Goal: Navigation & Orientation: Understand site structure

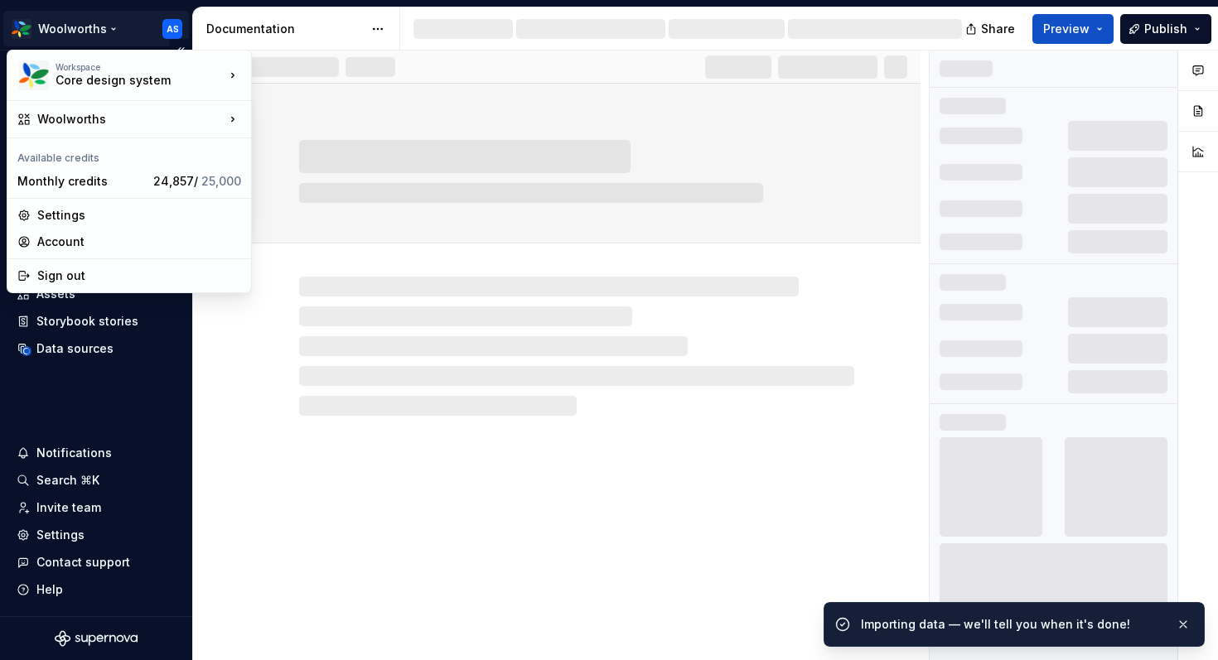
click at [112, 27] on html "Woolworths AS Home Documentation Analytics Code automation Dataset 🟩 CORE compo…" at bounding box center [609, 330] width 1218 height 660
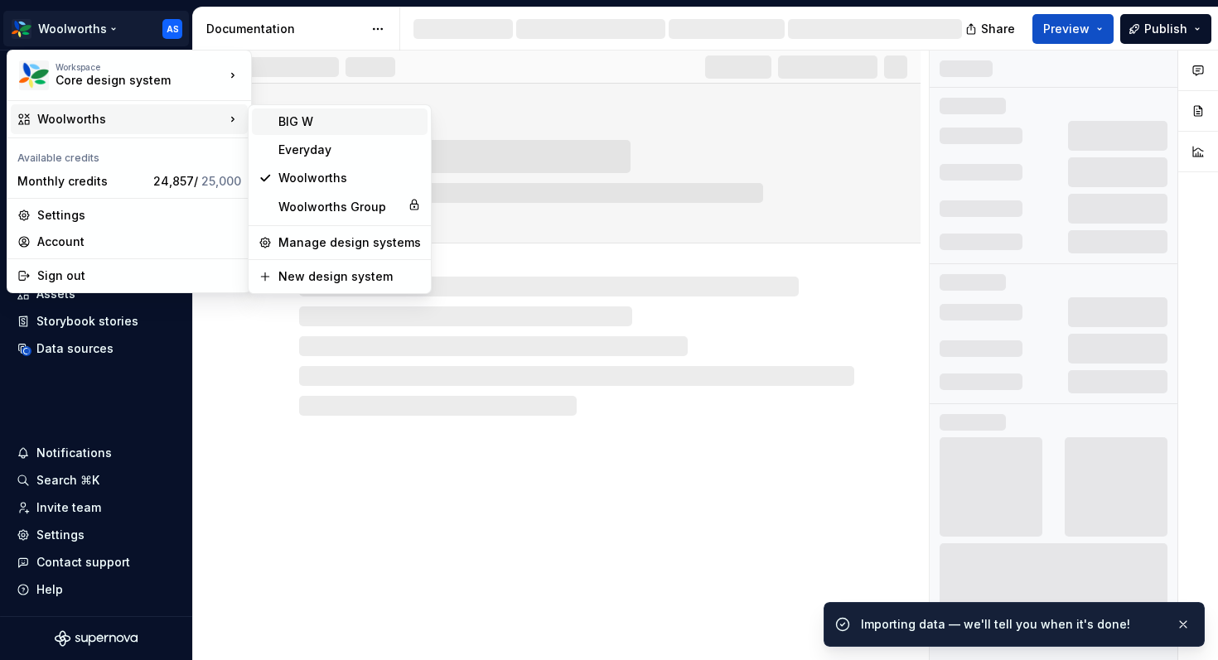
click at [344, 120] on div "BIG W" at bounding box center [349, 121] width 142 height 17
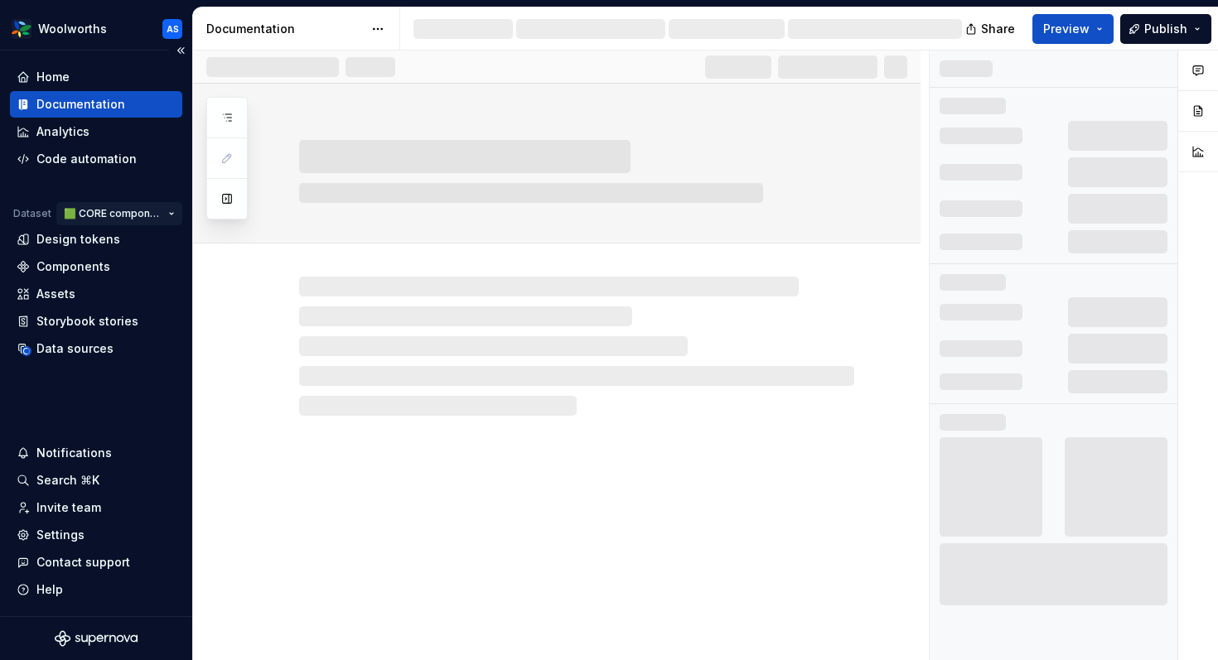
click at [169, 211] on html "Woolworths AS Home Documentation Analytics Code automation Dataset 🟩 CORE compo…" at bounding box center [609, 330] width 1218 height 660
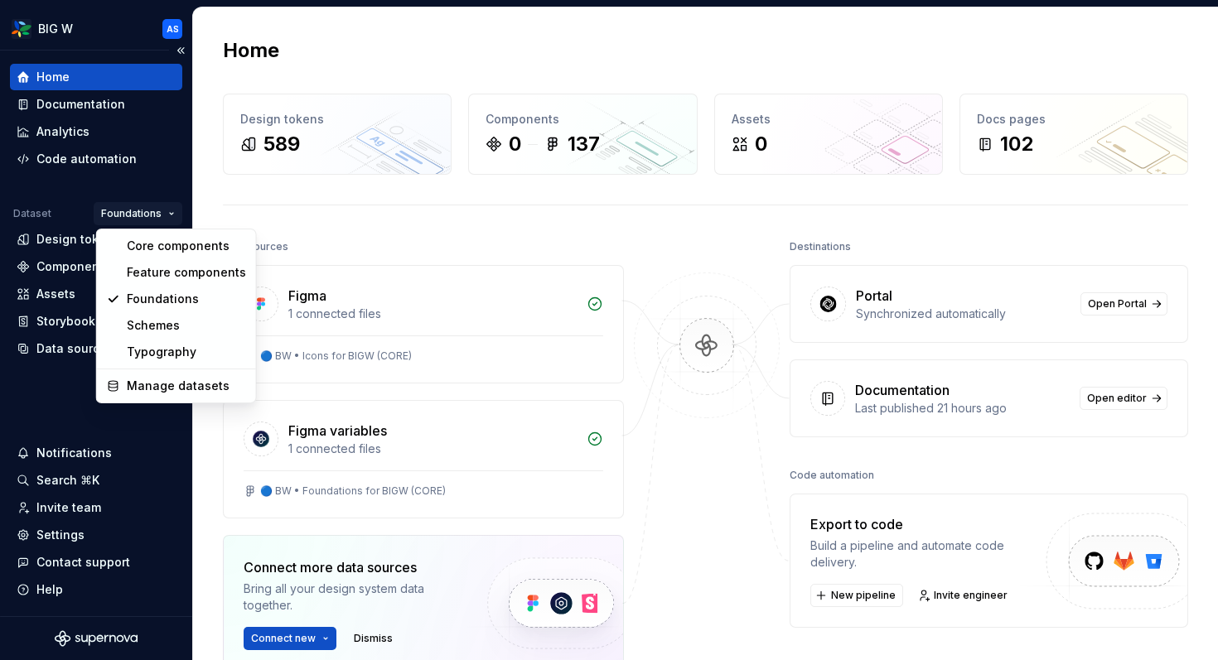
click at [166, 210] on html "BIG W AS Home Documentation Analytics Code automation Dataset Foundations Desig…" at bounding box center [609, 330] width 1218 height 660
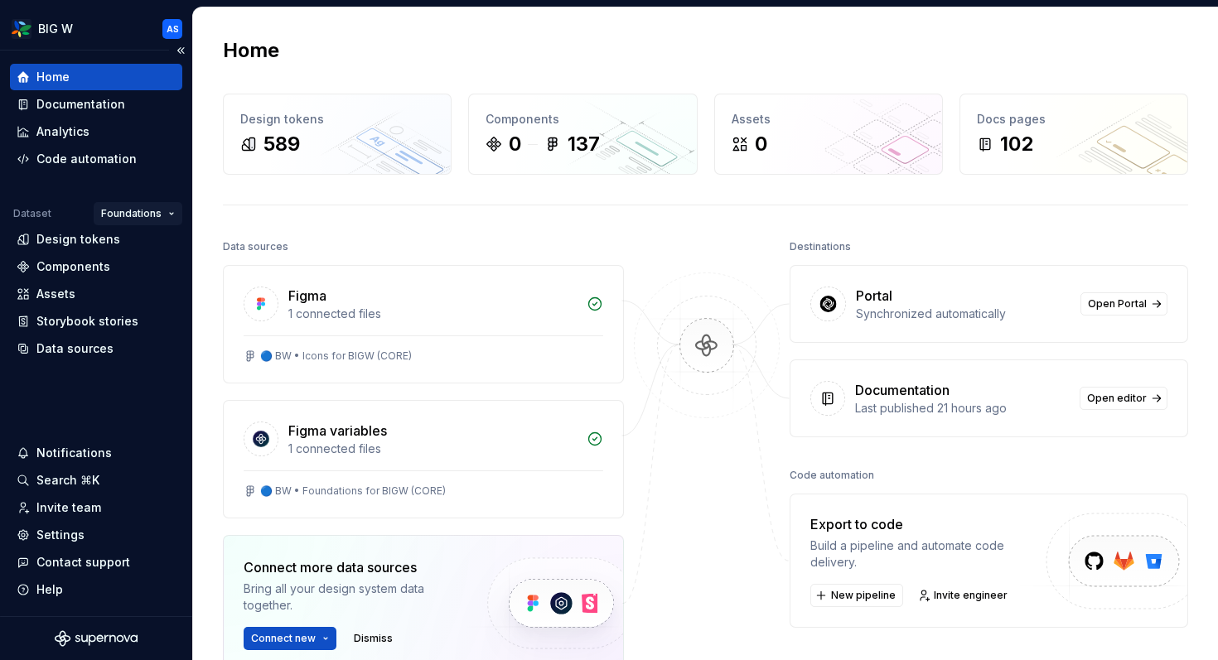
click at [166, 210] on html "BIG W AS Home Documentation Analytics Code automation Dataset Foundations Desig…" at bounding box center [609, 330] width 1218 height 660
click at [807, 222] on div "Home Design tokens 589 Components 0 137 Assets 0 Docs pages 102 Data sources Fi…" at bounding box center [705, 428] width 1025 height 843
